Goal: Navigation & Orientation: Find specific page/section

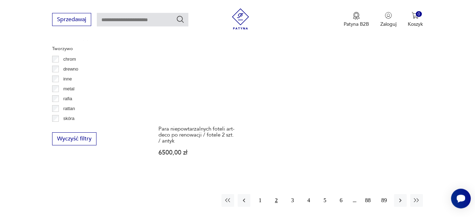
scroll to position [1014, 0]
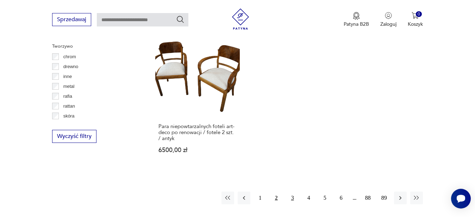
click at [293, 191] on button "3" at bounding box center [292, 197] width 13 height 13
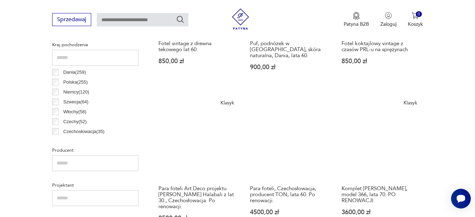
scroll to position [385, 0]
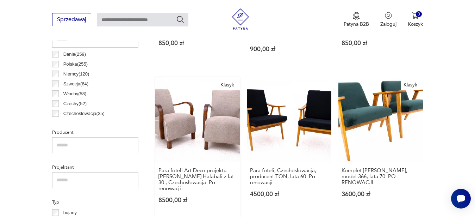
click at [207, 132] on link "Klasyk Para foteli Art Deco projektu [PERSON_NAME] Halabali z lat 30., Czechosł…" at bounding box center [197, 147] width 85 height 140
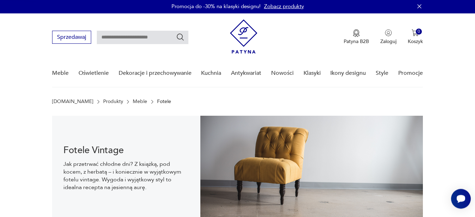
scroll to position [0, 0]
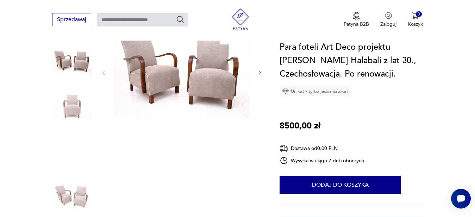
scroll to position [90, 0]
click at [75, 154] on img at bounding box center [72, 150] width 40 height 40
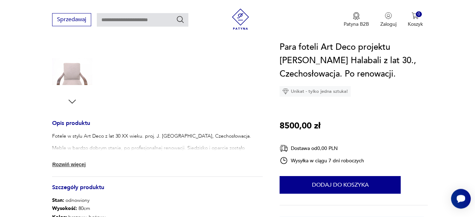
scroll to position [216, 0]
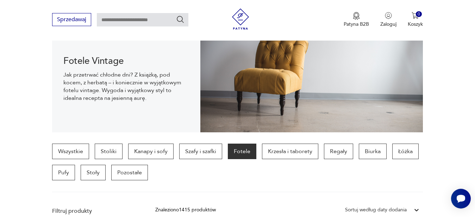
scroll to position [108, 0]
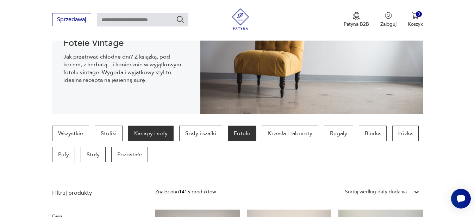
click at [157, 135] on p "Kanapy i sofy" at bounding box center [150, 133] width 45 height 16
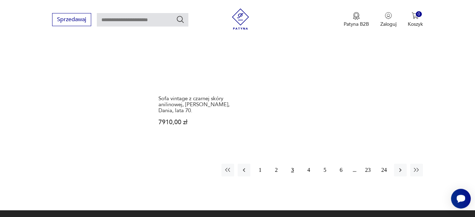
scroll to position [1067, 0]
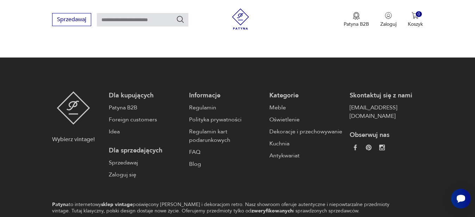
scroll to position [108, 0]
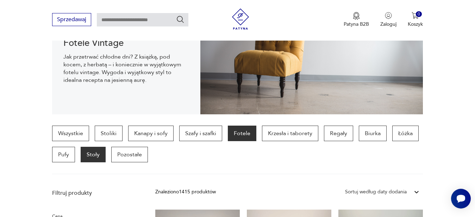
click at [92, 156] on p "Stoły" at bounding box center [93, 155] width 25 height 16
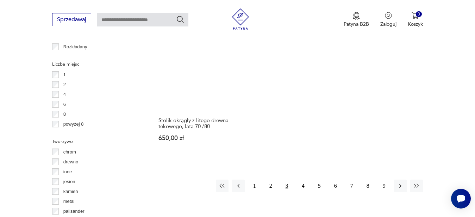
scroll to position [1031, 0]
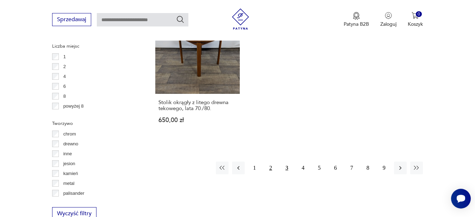
click at [270, 163] on button "2" at bounding box center [271, 167] width 13 height 13
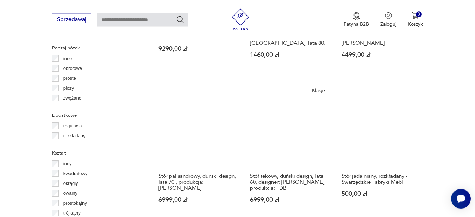
scroll to position [816, 0]
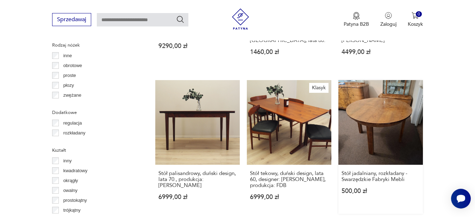
click at [378, 121] on link "Stół jadalniany, rozkładany - Swarzędzkie Fabryki Mebli 500,00 zł" at bounding box center [381, 147] width 85 height 134
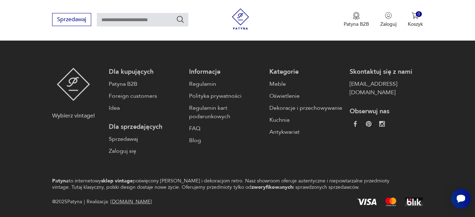
scroll to position [1256, 0]
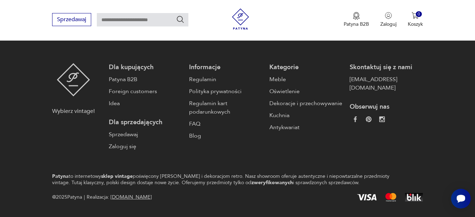
scroll to position [87, 0]
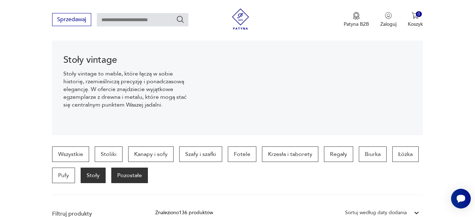
click at [131, 176] on p "Pozostałe" at bounding box center [129, 175] width 37 height 16
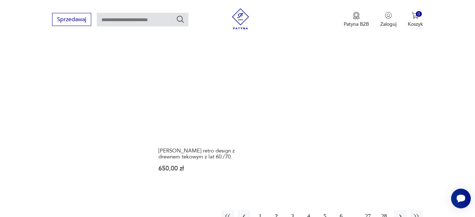
scroll to position [995, 0]
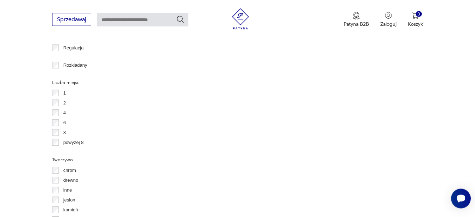
scroll to position [87, 0]
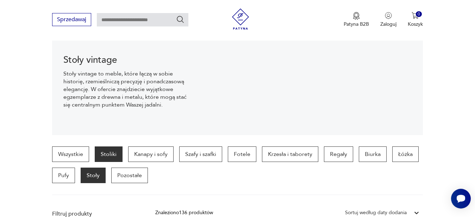
click at [106, 156] on p "Stoliki" at bounding box center [109, 154] width 28 height 16
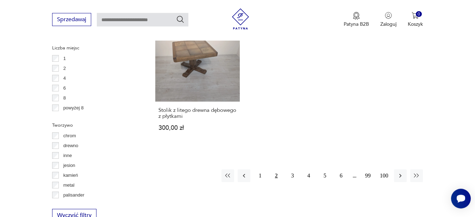
scroll to position [1031, 0]
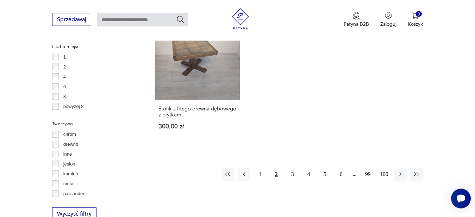
click at [275, 168] on button "2" at bounding box center [276, 174] width 13 height 13
click at [276, 168] on button "2" at bounding box center [276, 174] width 13 height 13
click at [275, 168] on button "2" at bounding box center [276, 174] width 13 height 13
click at [291, 168] on button "3" at bounding box center [292, 174] width 13 height 13
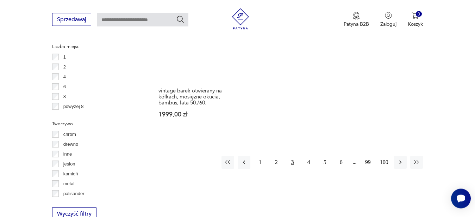
scroll to position [1049, 0]
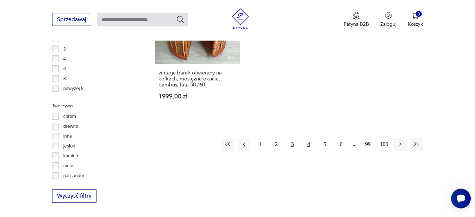
click at [309, 138] on button "4" at bounding box center [309, 144] width 13 height 13
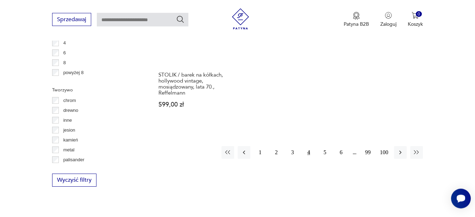
scroll to position [1067, 0]
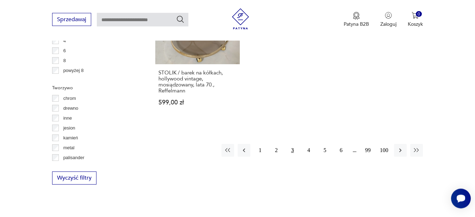
scroll to position [1049, 0]
